Goal: Task Accomplishment & Management: Use online tool/utility

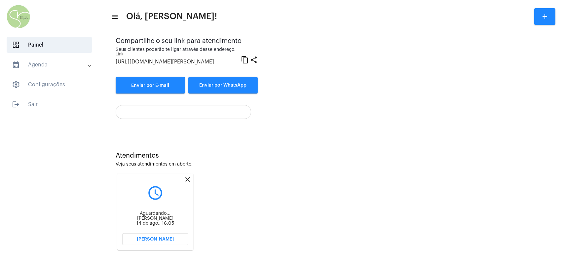
scroll to position [68, 0]
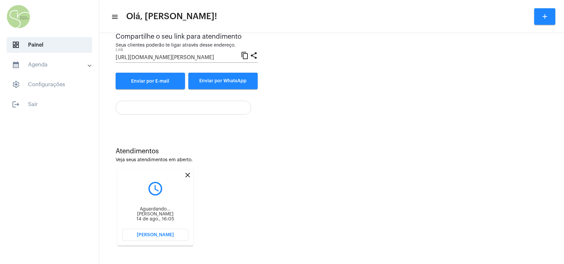
click at [167, 232] on span "[PERSON_NAME]" at bounding box center [155, 235] width 37 height 5
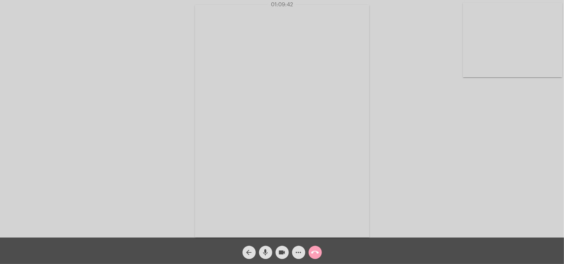
click at [313, 232] on mat-icon "call_end" at bounding box center [315, 253] width 8 height 8
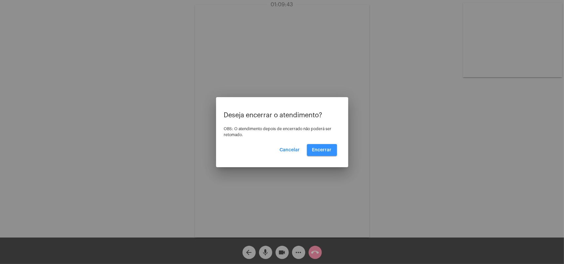
click at [322, 152] on span "Encerrar" at bounding box center [322, 150] width 20 height 5
